Goal: Task Accomplishment & Management: Use online tool/utility

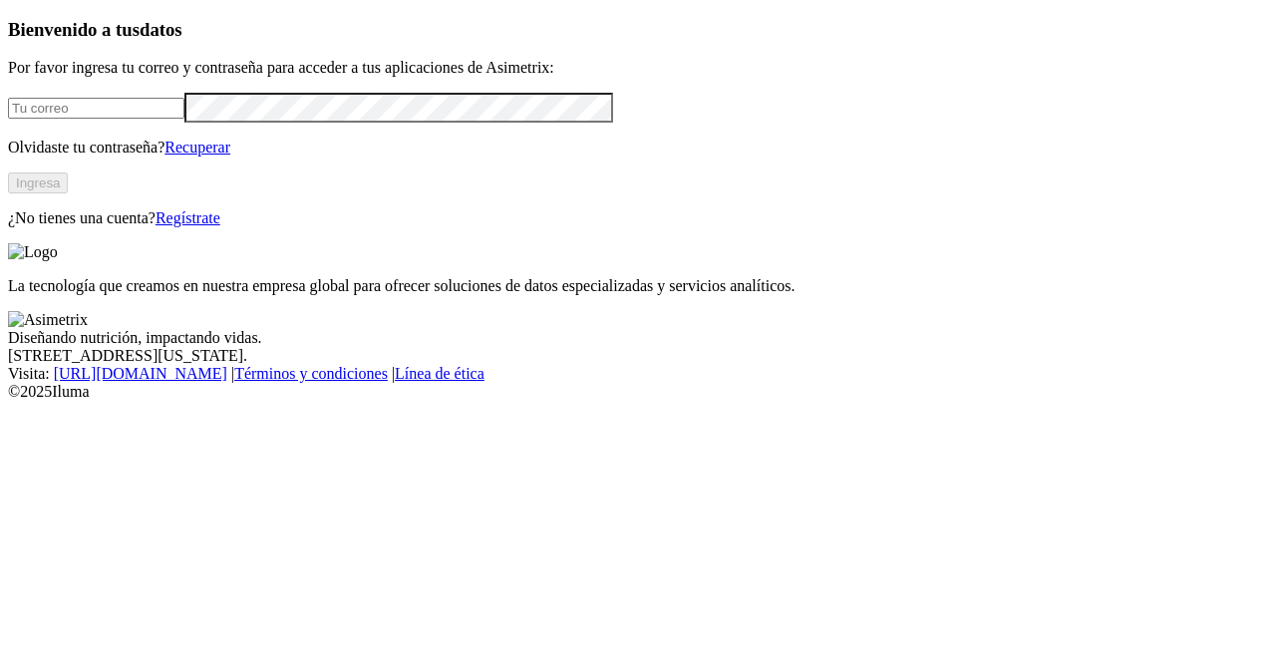
click at [105, 119] on input "email" at bounding box center [96, 108] width 176 height 21
type input "[PERSON_NAME][EMAIL_ADDRESS][PERSON_NAME][DOMAIN_NAME]"
click input "submit" at bounding box center [0, 0] width 0 height 0
